Goal: Task Accomplishment & Management: Manage account settings

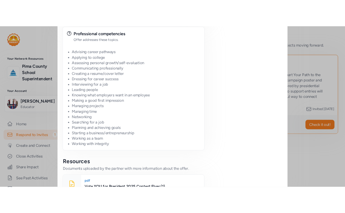
scroll to position [625, 0]
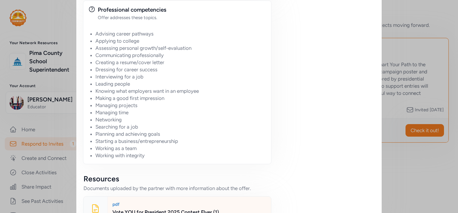
click at [166, 208] on div "Vote YOU for President 2025 Contest Flyer (1)" at bounding box center [189, 211] width 154 height 7
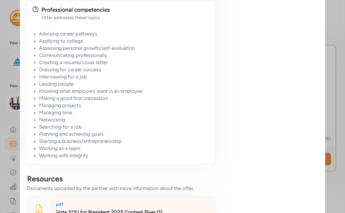
click at [115, 208] on div "Vote YOU for President 2025 Contest Flyer (1)" at bounding box center [133, 211] width 154 height 7
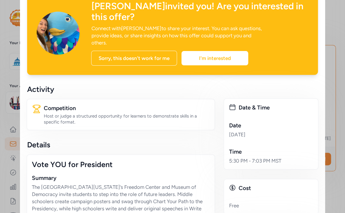
scroll to position [0, 0]
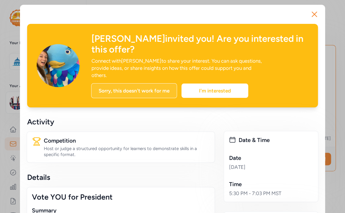
click at [152, 83] on div "Sorry, this doesn't work for me" at bounding box center [134, 90] width 86 height 15
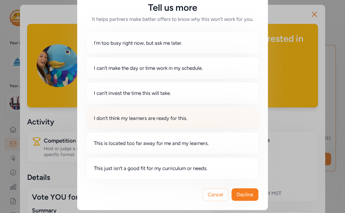
scroll to position [13, 0]
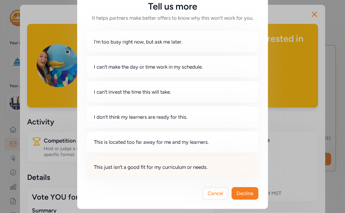
click at [170, 163] on span "This just isn't a good fit for my curriculum or needs." at bounding box center [151, 166] width 114 height 7
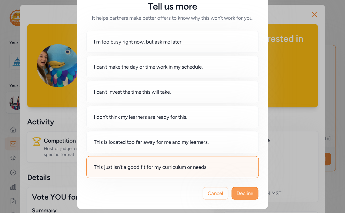
click at [242, 192] on span "Decline" at bounding box center [245, 193] width 17 height 7
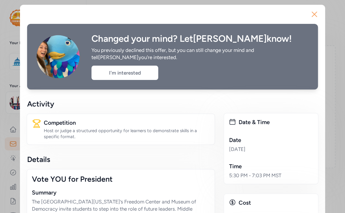
click at [312, 14] on icon "button" at bounding box center [315, 15] width 10 height 10
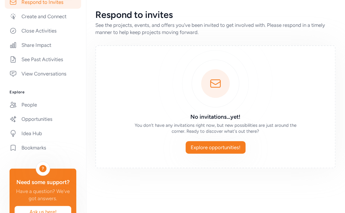
scroll to position [149, 0]
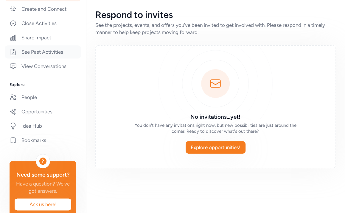
click at [56, 58] on link "See Past Activities" at bounding box center [43, 51] width 76 height 13
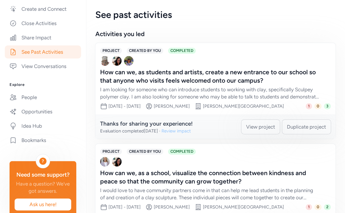
click at [191, 128] on div "Review impact" at bounding box center [177, 131] width 30 height 6
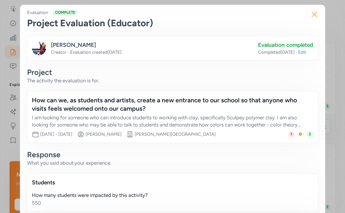
click at [313, 14] on icon "button" at bounding box center [315, 15] width 10 height 10
